Goal: Check status: Check status

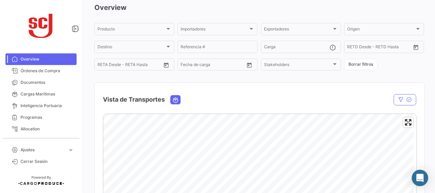
scroll to position [34, 0]
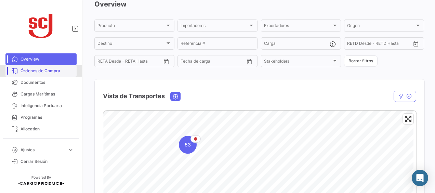
click at [42, 72] on span "Órdenes de Compra" at bounding box center [47, 71] width 53 height 6
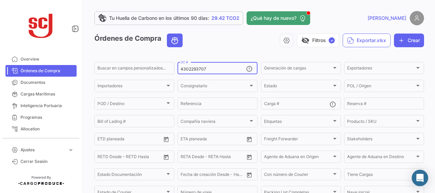
click at [209, 70] on input "4302293707" at bounding box center [214, 69] width 66 height 5
type input "4302343704"
click at [221, 69] on input "4302343704" at bounding box center [214, 69] width 66 height 5
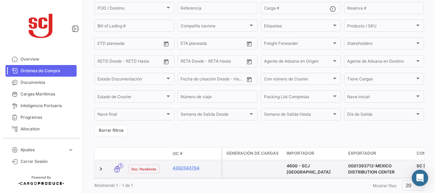
scroll to position [118, 0]
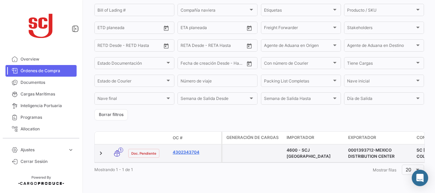
click at [186, 149] on link "4302343704" at bounding box center [196, 152] width 46 height 6
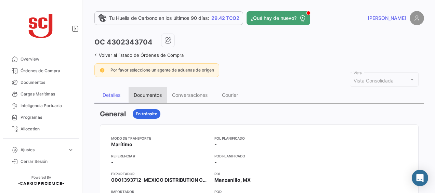
click at [144, 94] on div "Documentos" at bounding box center [148, 95] width 28 height 6
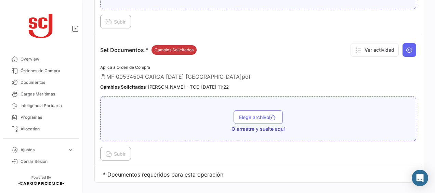
scroll to position [922, 0]
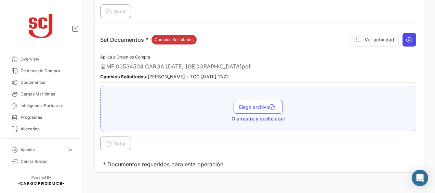
click at [409, 36] on icon at bounding box center [409, 39] width 7 height 7
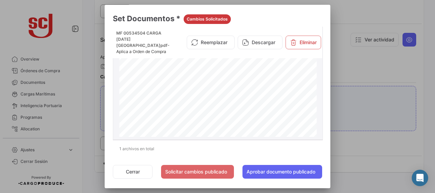
scroll to position [2243, 0]
click at [374, 86] on div at bounding box center [217, 96] width 435 height 193
